Goal: Task Accomplishment & Management: Use online tool/utility

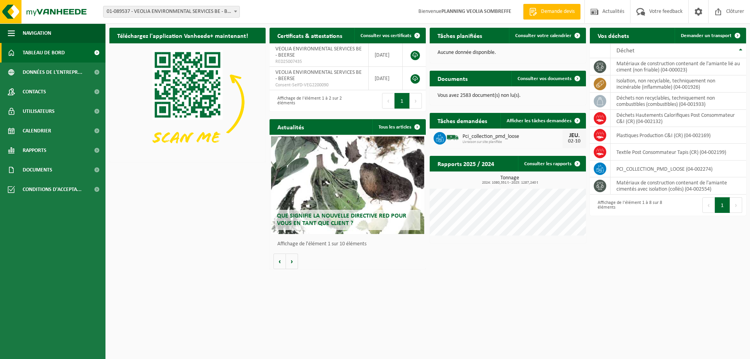
click at [140, 10] on span "01-089537 - VEOLIA ENVIRONMENTAL SERVICES BE - BEERSE" at bounding box center [172, 11] width 136 height 11
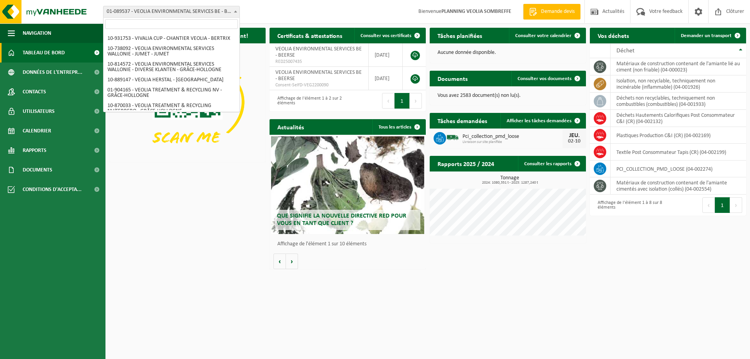
scroll to position [575, 0]
select select "37628"
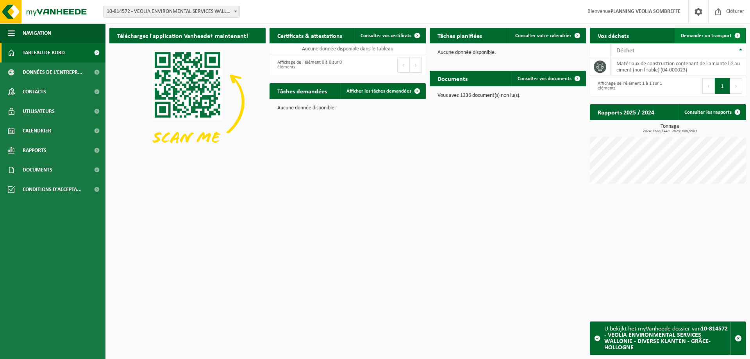
click at [712, 33] on span "Demander un transport" at bounding box center [706, 35] width 51 height 5
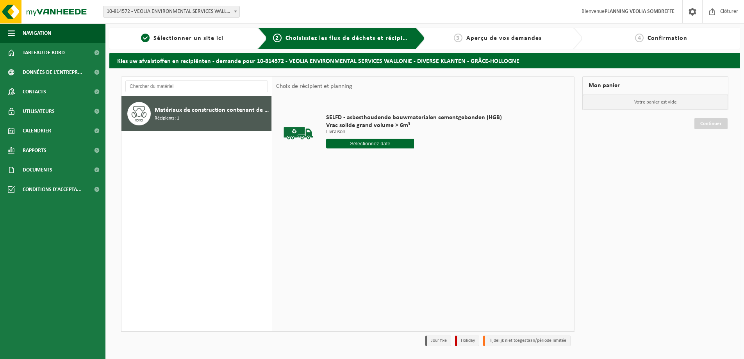
click at [355, 142] on input "text" at bounding box center [370, 144] width 88 height 10
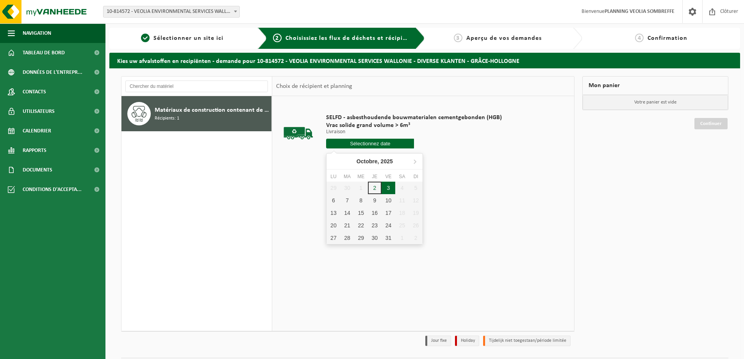
click at [391, 189] on div "3" at bounding box center [389, 188] width 14 height 12
type input "à partir de 2025-10-03"
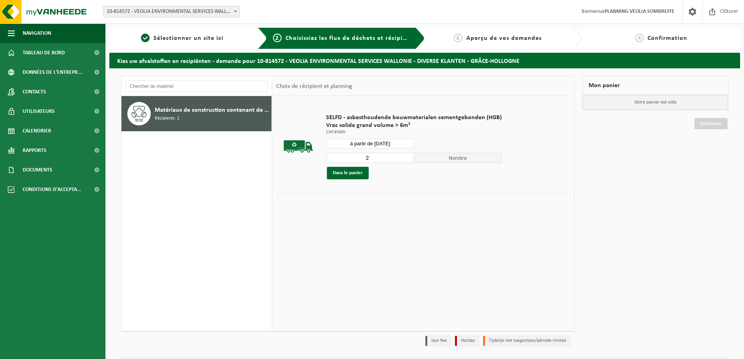
type input "2"
click at [406, 156] on input "2" at bounding box center [370, 158] width 88 height 10
click at [349, 170] on button "Dans le panier" at bounding box center [348, 173] width 42 height 12
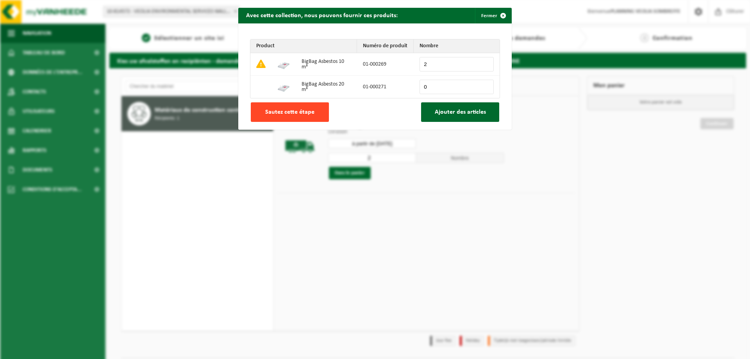
click at [296, 114] on span "Sautez cette étape" at bounding box center [289, 112] width 49 height 6
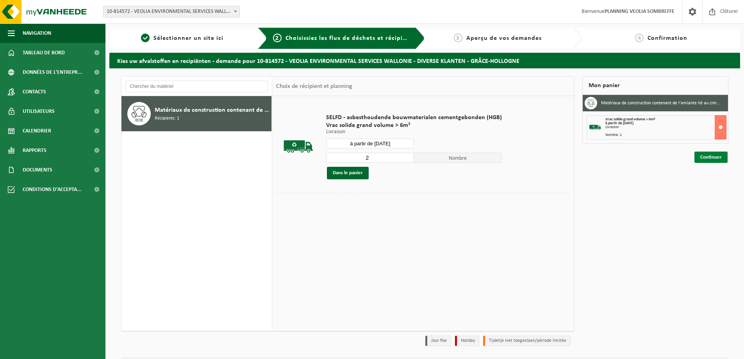
click at [711, 158] on link "Continuer" at bounding box center [711, 157] width 33 height 11
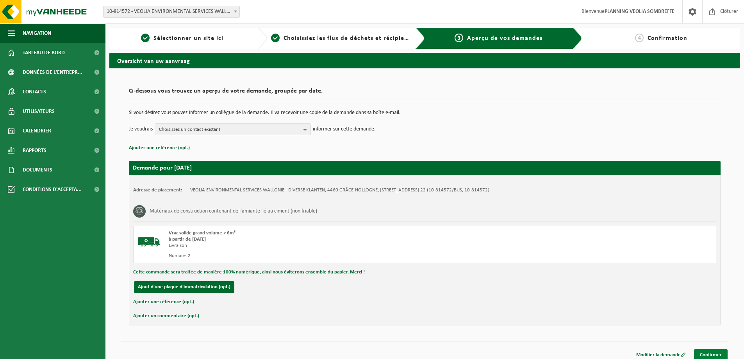
click at [708, 354] on link "Confirmer" at bounding box center [711, 354] width 34 height 11
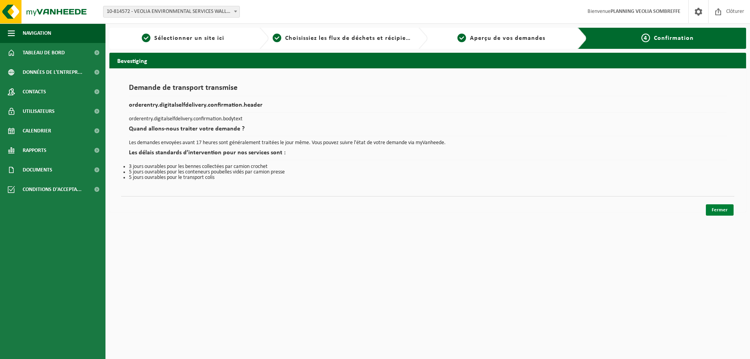
click at [718, 211] on link "Fermer" at bounding box center [720, 209] width 28 height 11
